Goal: Book appointment/travel/reservation

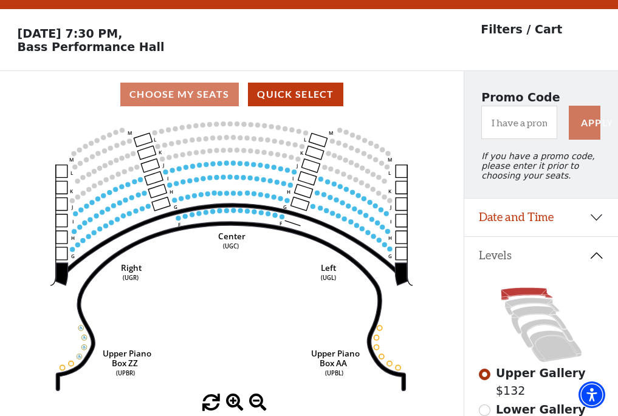
scroll to position [57, 0]
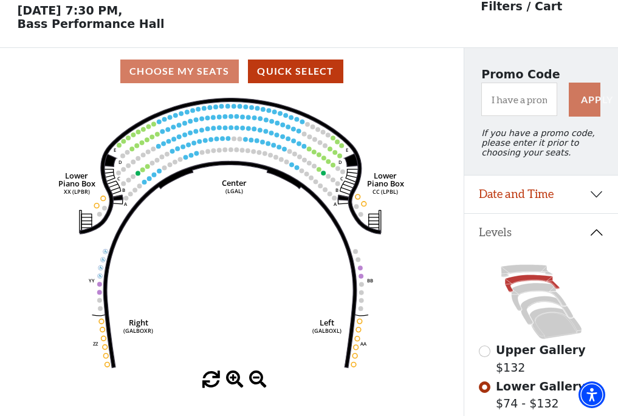
scroll to position [57, 0]
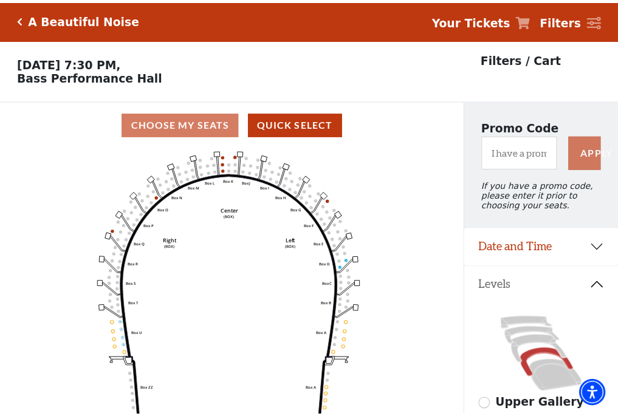
scroll to position [57, 0]
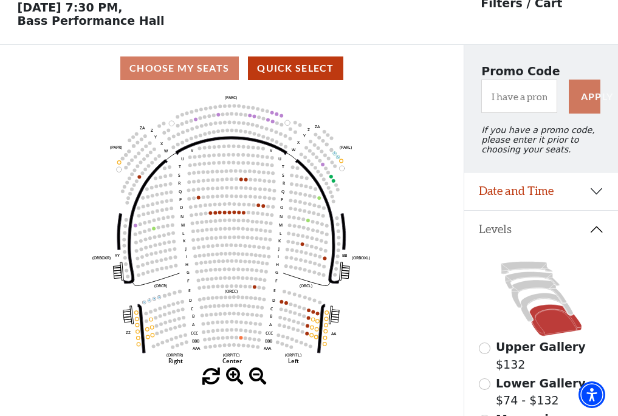
scroll to position [57, 0]
